Goal: Contribute content: Contribute content

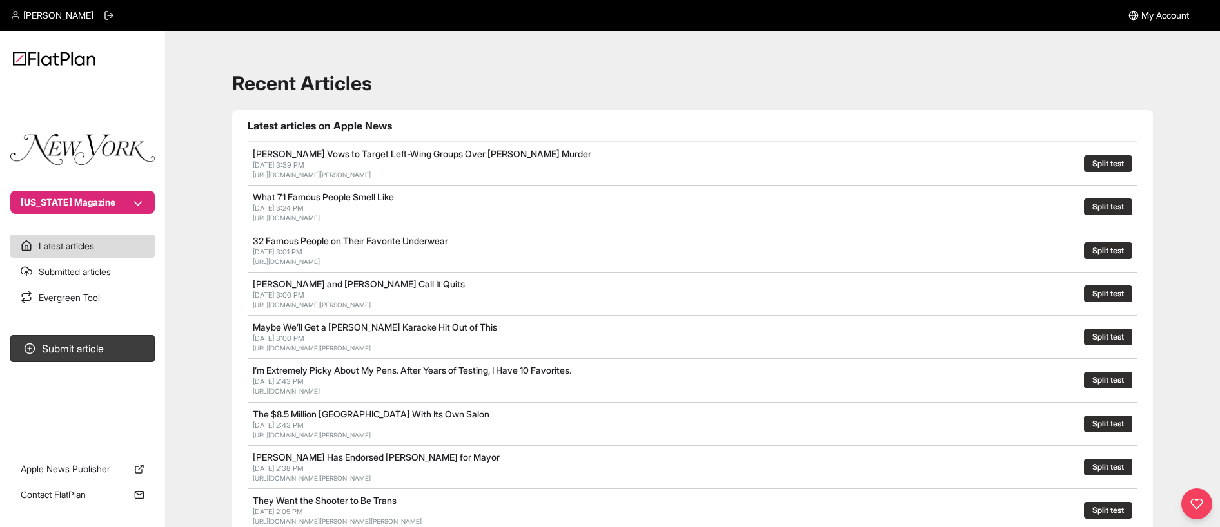
scroll to position [34, 0]
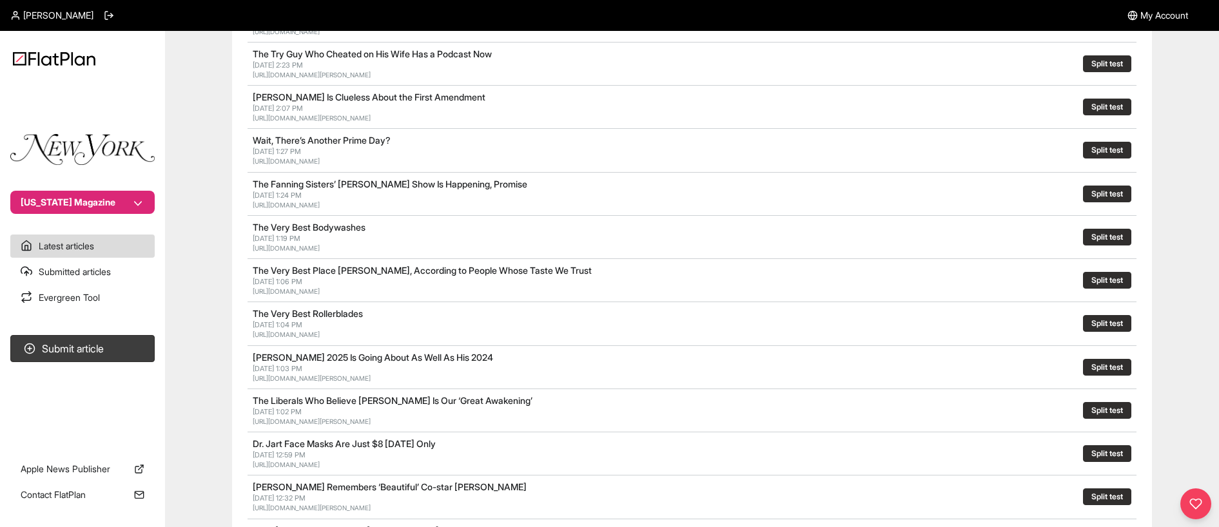
scroll to position [431, 0]
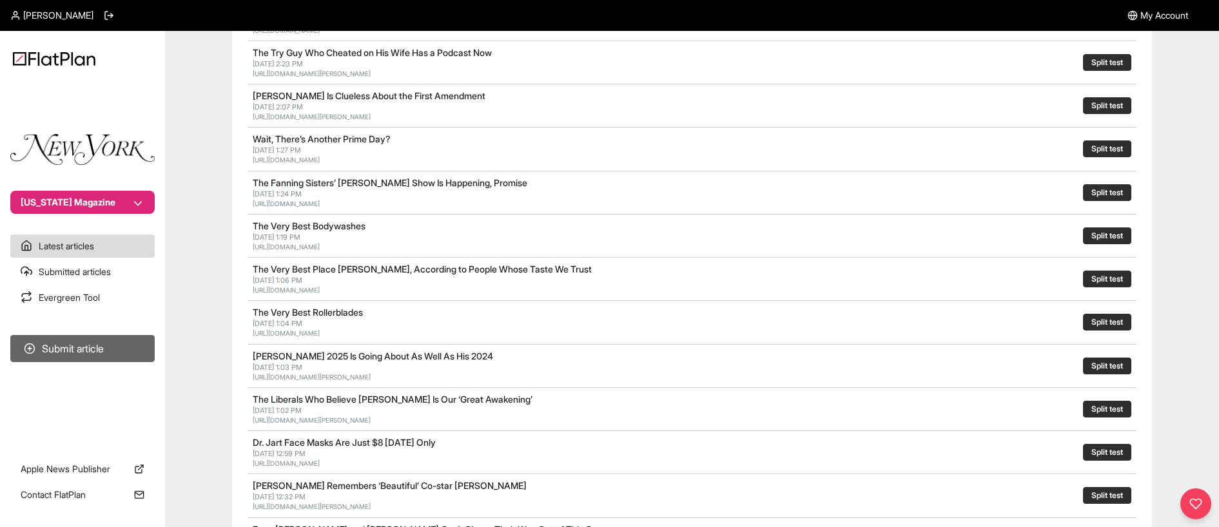
click at [72, 351] on button "Submit article" at bounding box center [82, 348] width 144 height 27
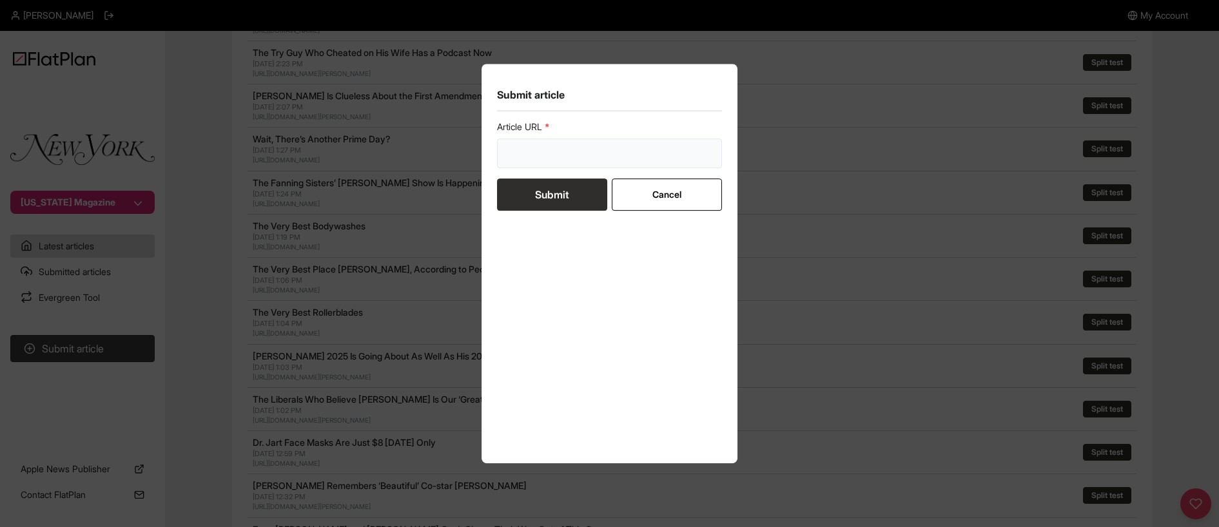
drag, startPoint x: 543, startPoint y: 146, endPoint x: 558, endPoint y: 162, distance: 21.9
click at [543, 146] on input "url" at bounding box center [610, 154] width 226 height 30
paste input "https://nymag.com/strategist/article/the-best-foam-rollers.html"
type input "https://nymag.com/strategist/article/the-best-foam-rollers.html"
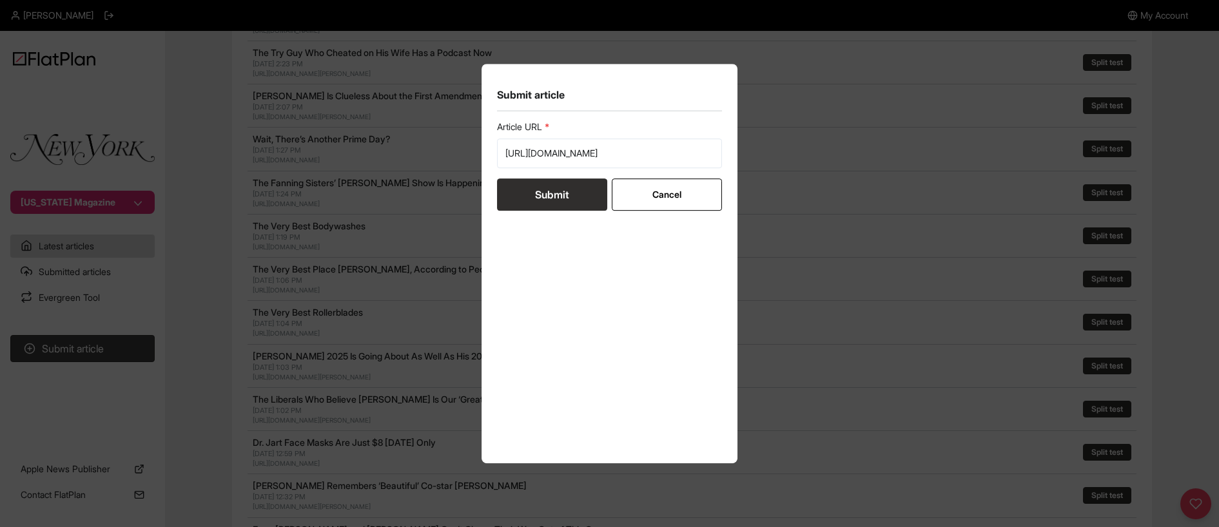
scroll to position [0, 0]
click at [548, 193] on button "Submit" at bounding box center [552, 195] width 110 height 32
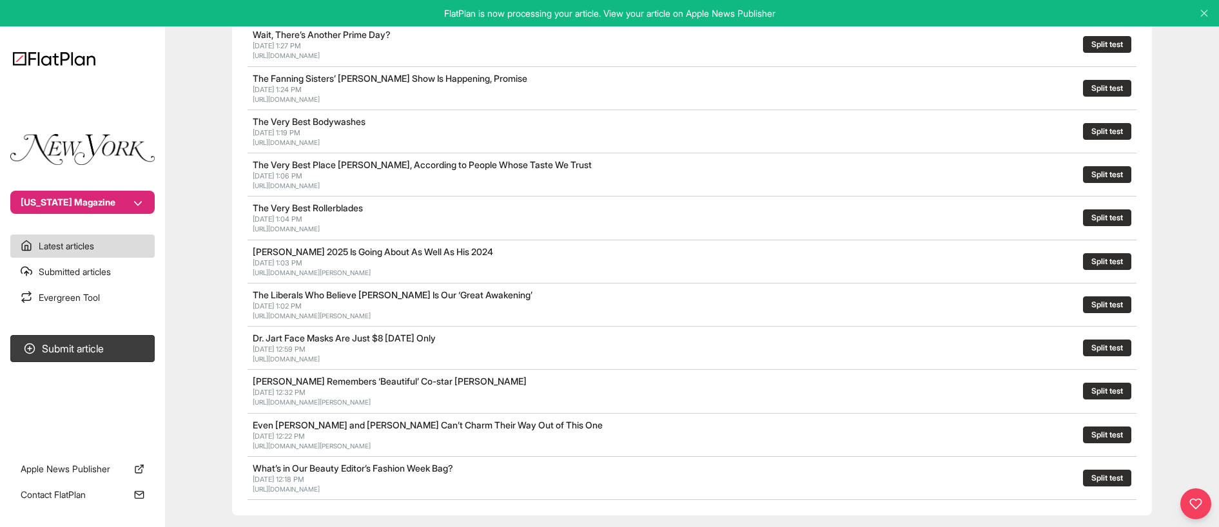
scroll to position [519, 0]
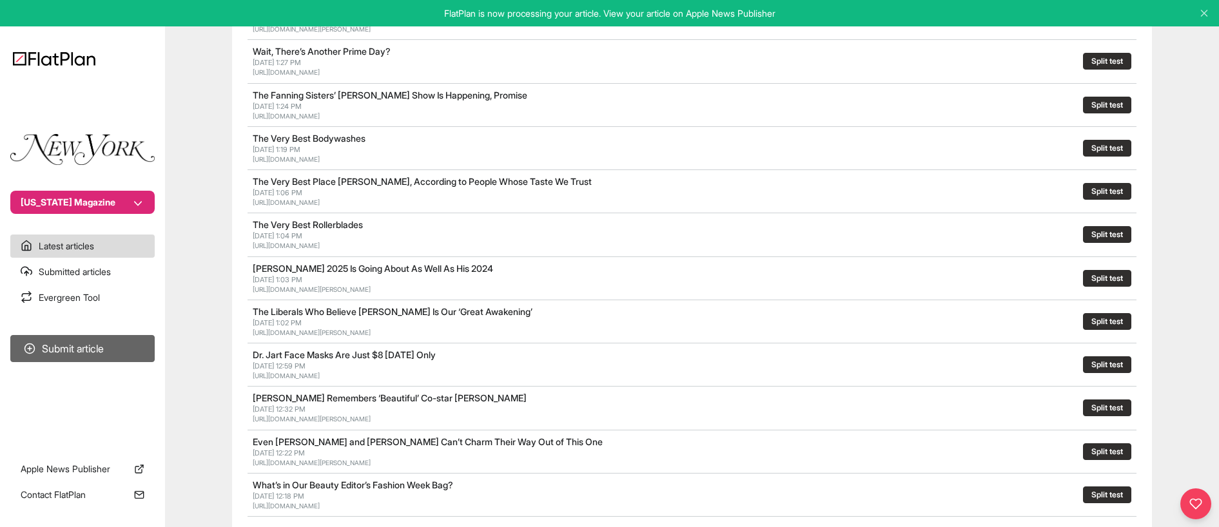
click at [76, 340] on button "Submit article" at bounding box center [82, 348] width 144 height 27
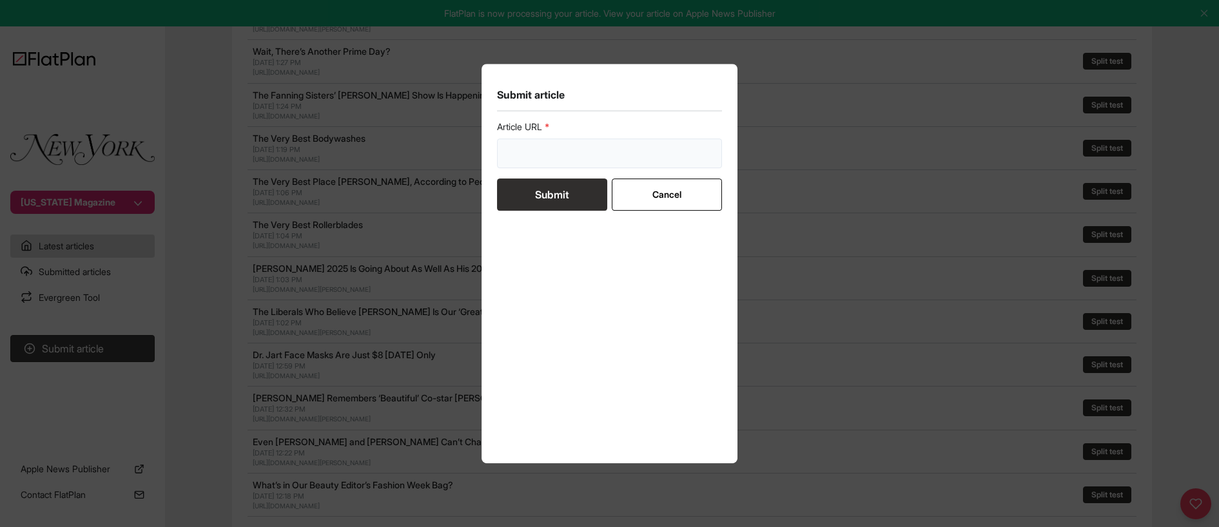
drag, startPoint x: 548, startPoint y: 153, endPoint x: 552, endPoint y: 162, distance: 9.2
click at [549, 155] on input "url" at bounding box center [610, 154] width 226 height 30
paste input "https://nymag.com/strategist/article/best-black-t-shirts-women.htm"
type input "https://nymag.com/strategist/article/best-black-t-shirts-women.htm"
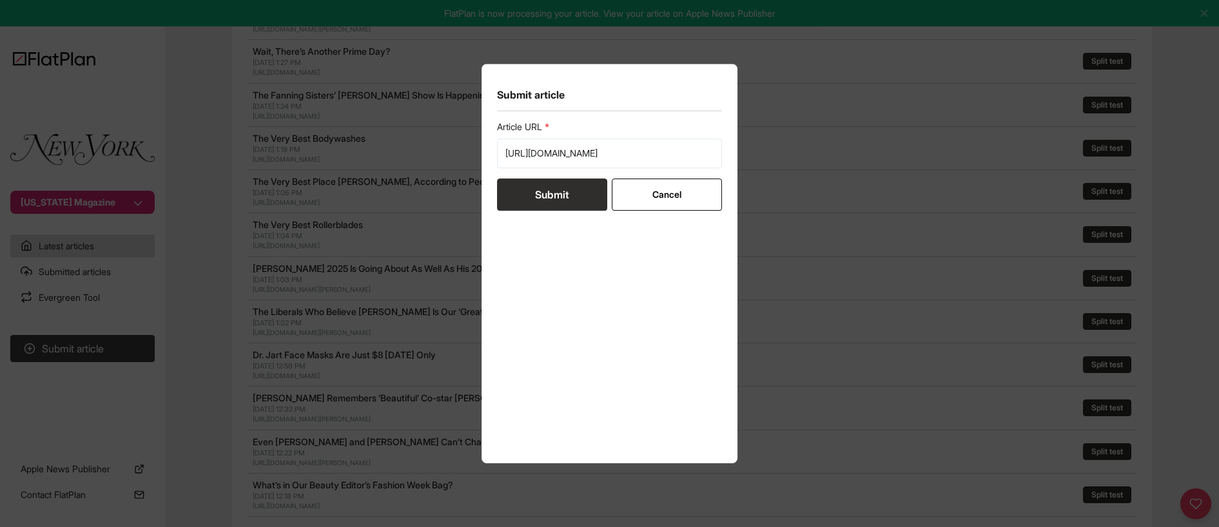
scroll to position [0, 0]
click at [531, 191] on button "Submit" at bounding box center [552, 195] width 110 height 32
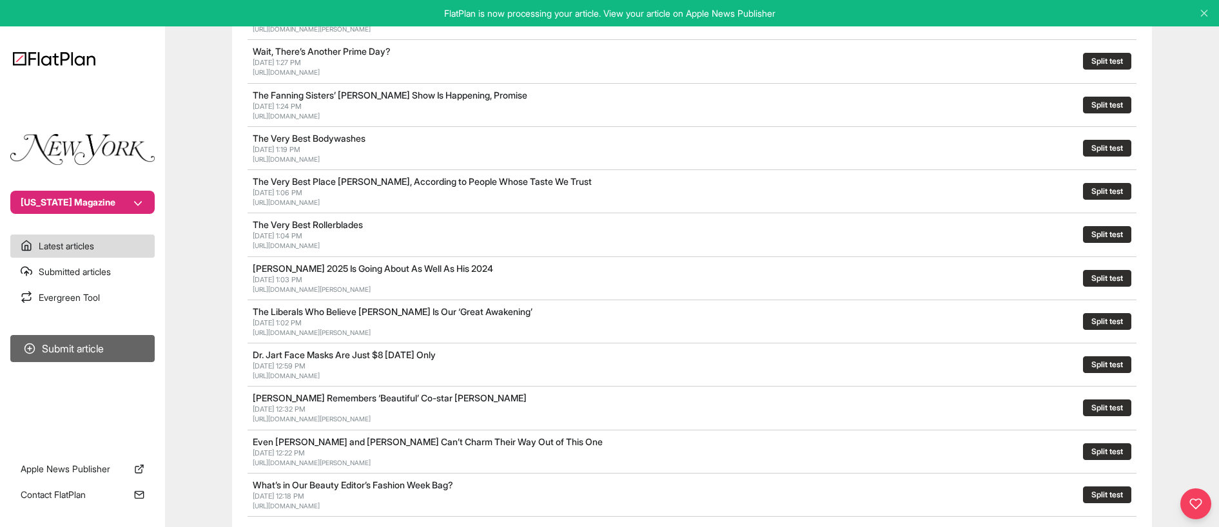
click at [104, 350] on button "Submit article" at bounding box center [82, 348] width 144 height 27
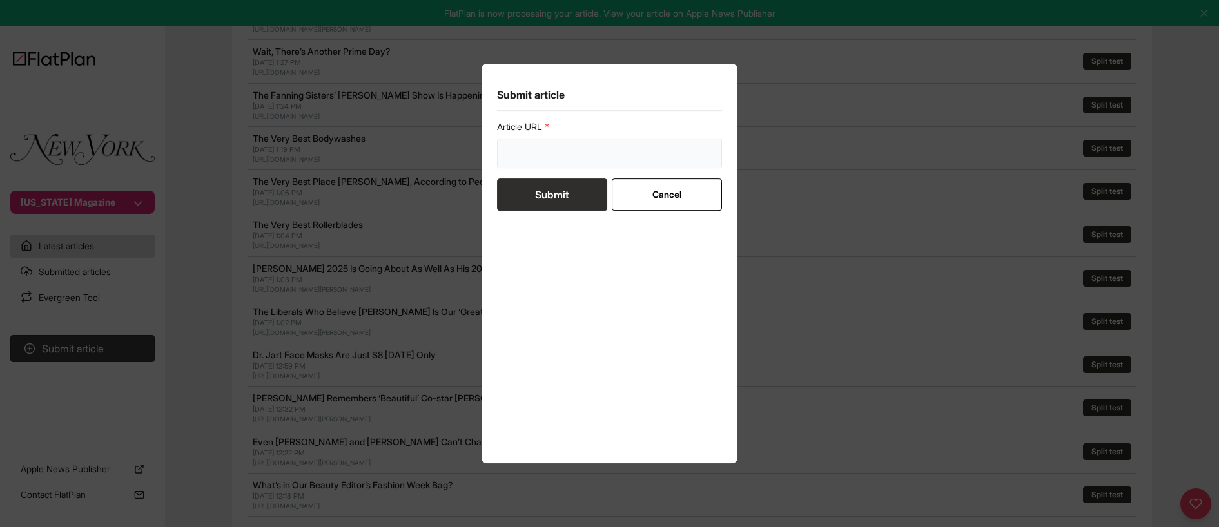
drag, startPoint x: 560, startPoint y: 152, endPoint x: 559, endPoint y: 162, distance: 9.8
click at [561, 153] on input "url" at bounding box center [610, 154] width 226 height 30
paste input "https://nymag.com/strategist/article/best-korean-beauty-products.html"
type input "https://nymag.com/strategist/article/best-korean-beauty-products.html"
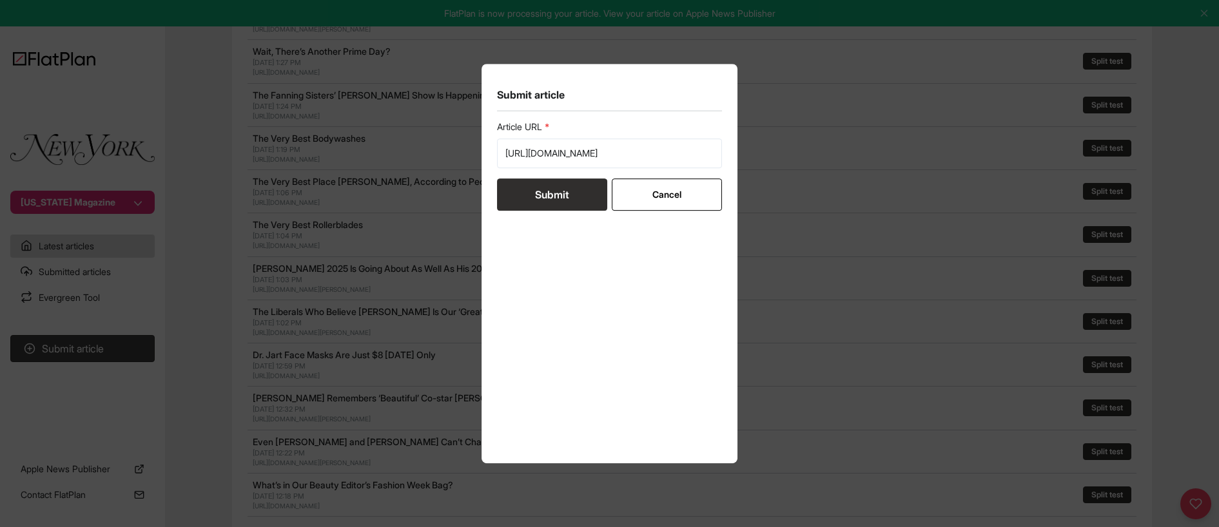
scroll to position [0, 0]
click at [547, 193] on button "Submit" at bounding box center [552, 195] width 110 height 32
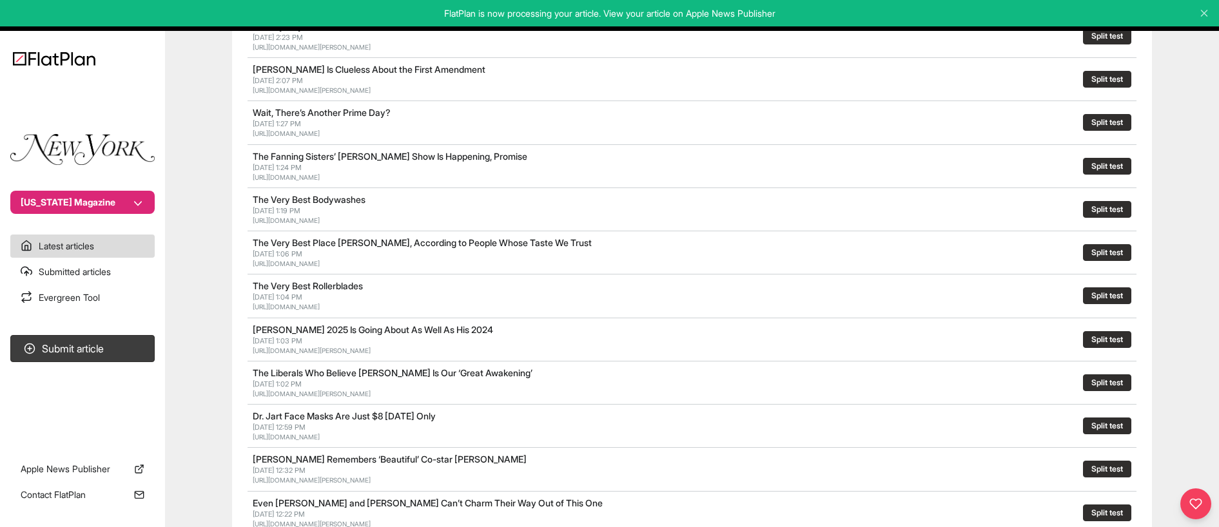
scroll to position [440, 0]
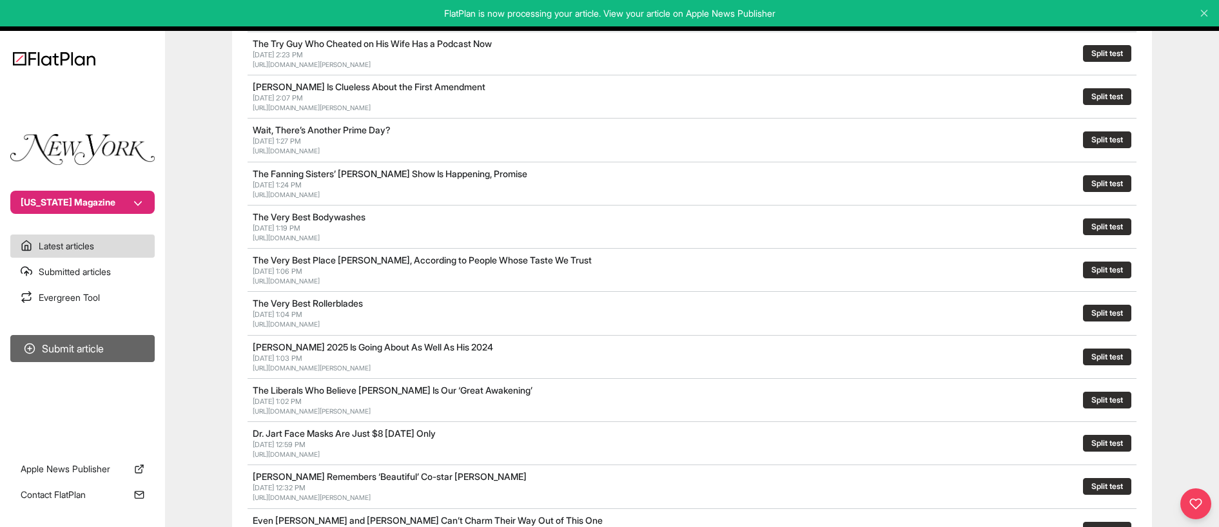
click at [83, 349] on button "Submit article" at bounding box center [82, 348] width 144 height 27
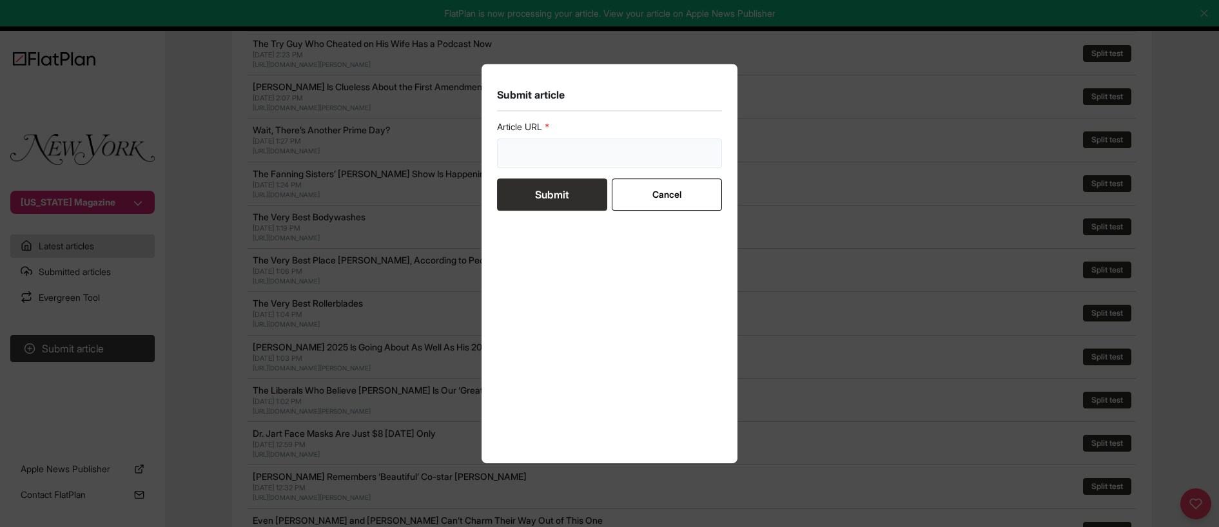
click at [540, 142] on input "url" at bounding box center [610, 154] width 226 height 30
paste input "https://nymag.com/strategist/article/best-electrolyte-powders.htm"
type input "https://nymag.com/strategist/article/best-electrolyte-powders.htm"
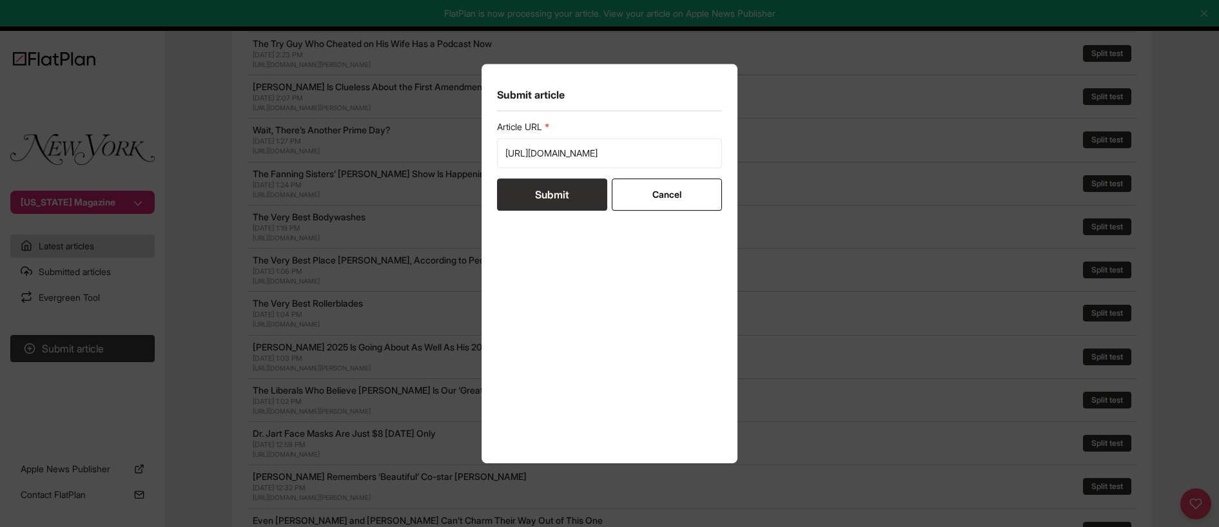
click at [547, 193] on button "Submit" at bounding box center [552, 195] width 110 height 32
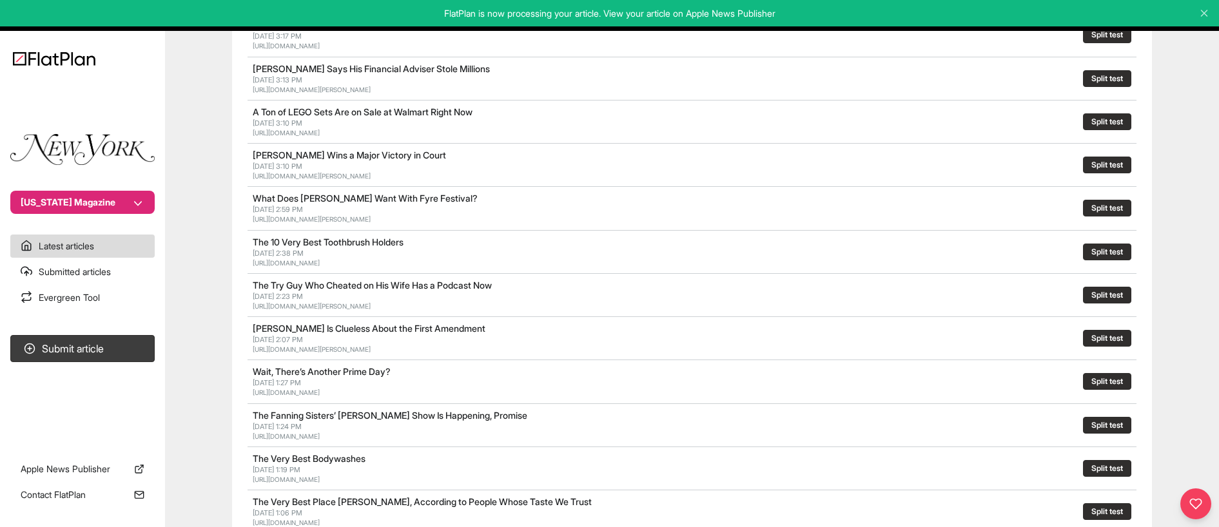
scroll to position [193, 0]
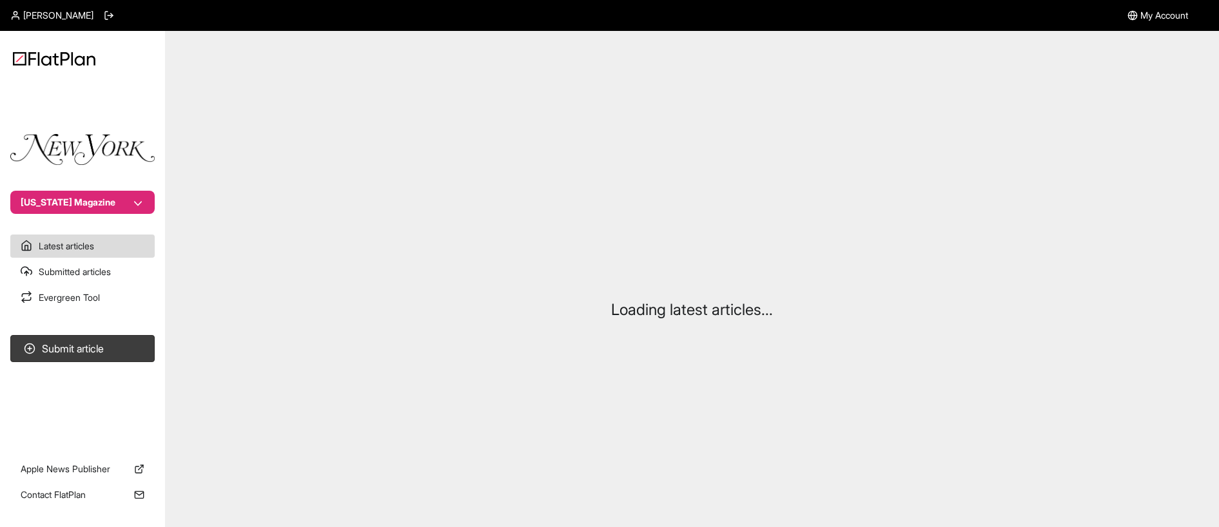
scroll to position [62, 0]
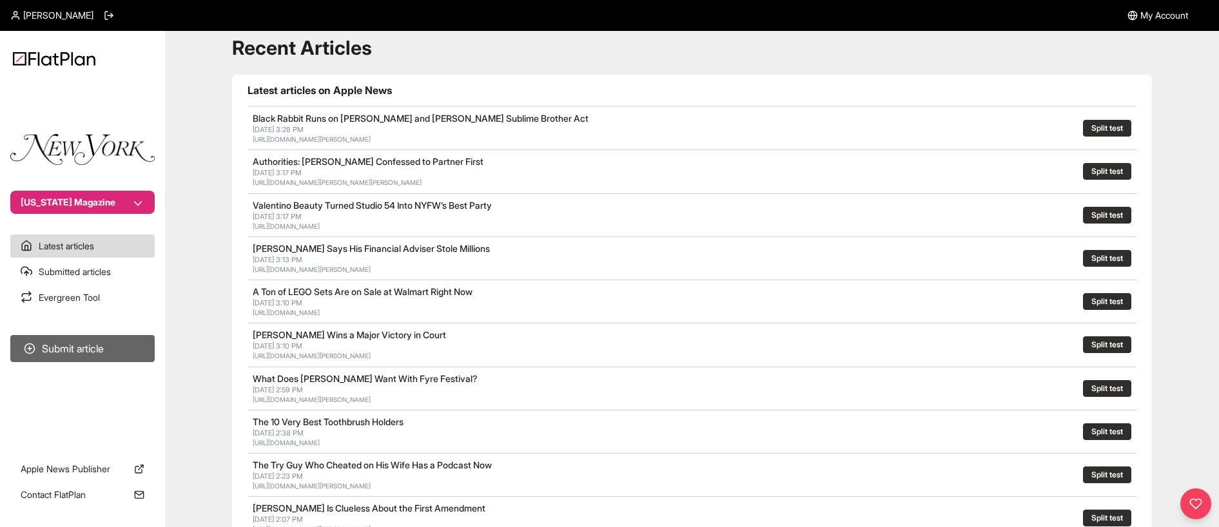
click at [72, 355] on button "Submit article" at bounding box center [82, 348] width 144 height 27
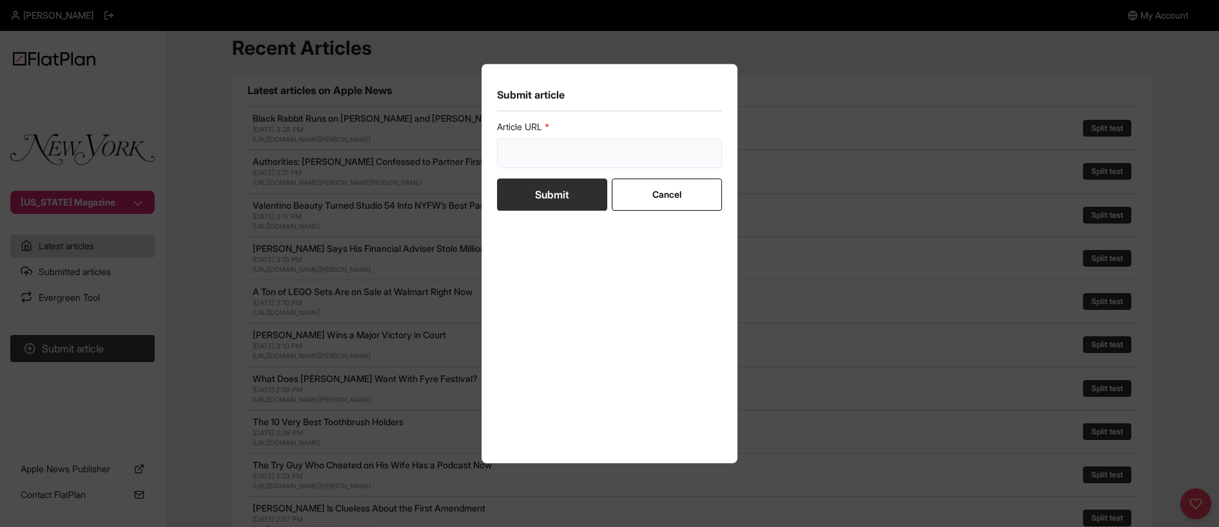
click at [607, 164] on input "url" at bounding box center [610, 154] width 226 height 30
paste input "[URL][DOMAIN_NAME]"
type input "[URL][DOMAIN_NAME]"
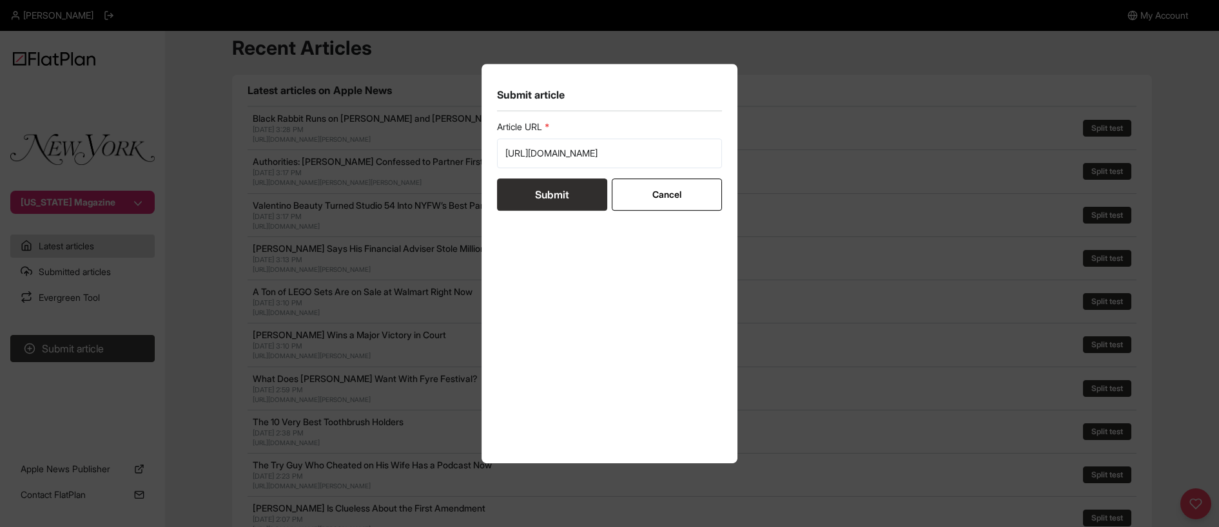
click at [559, 199] on button "Submit" at bounding box center [552, 195] width 110 height 32
